Goal: Information Seeking & Learning: Check status

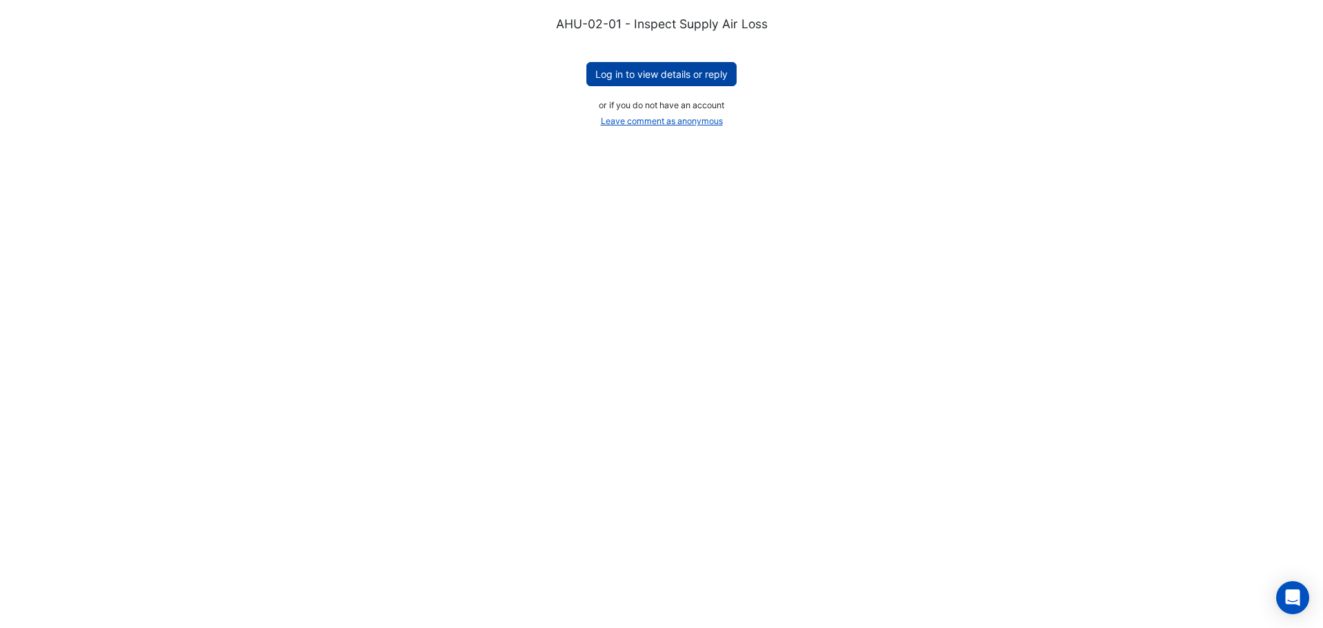
click at [676, 78] on button "Log in to view details or reply" at bounding box center [661, 74] width 150 height 24
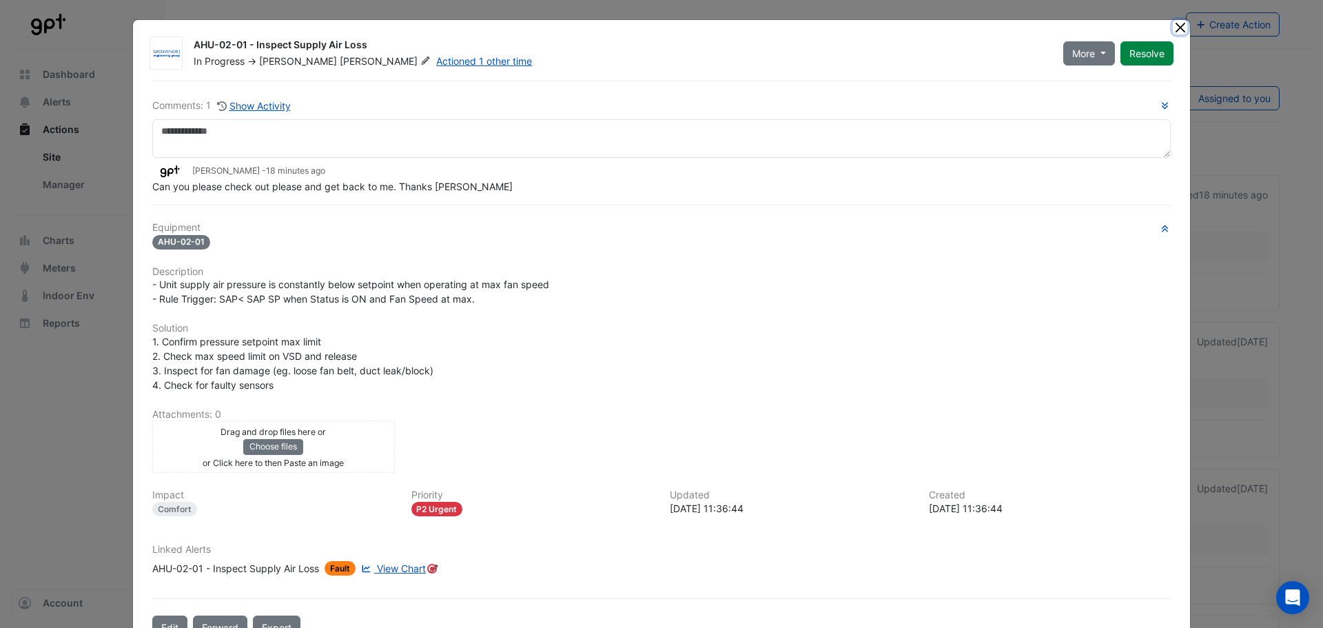
click at [1172, 30] on button "Close" at bounding box center [1179, 27] width 14 height 14
